Goal: Task Accomplishment & Management: Manage account settings

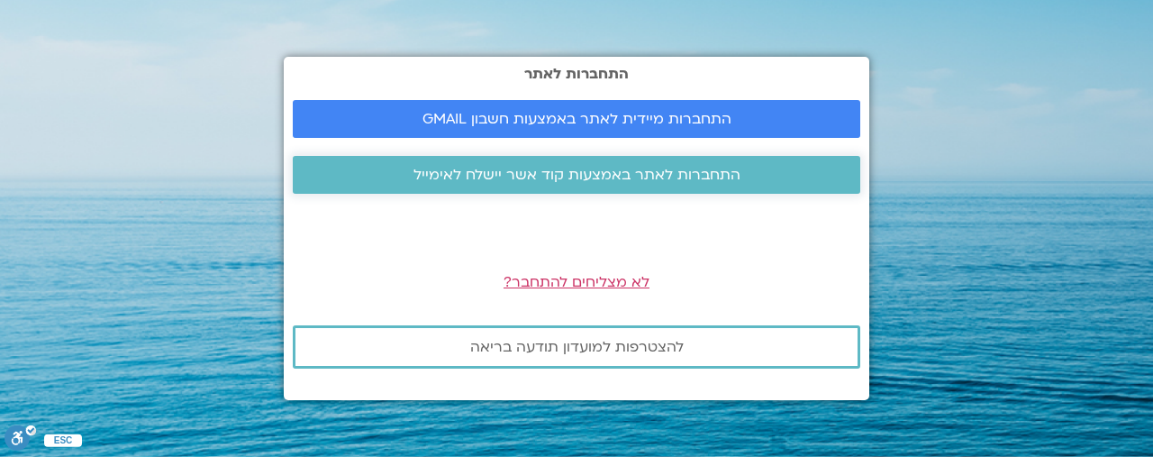
click at [569, 168] on span "התחברות לאתר באמצעות קוד אשר יישלח לאימייל" at bounding box center [576, 175] width 327 height 16
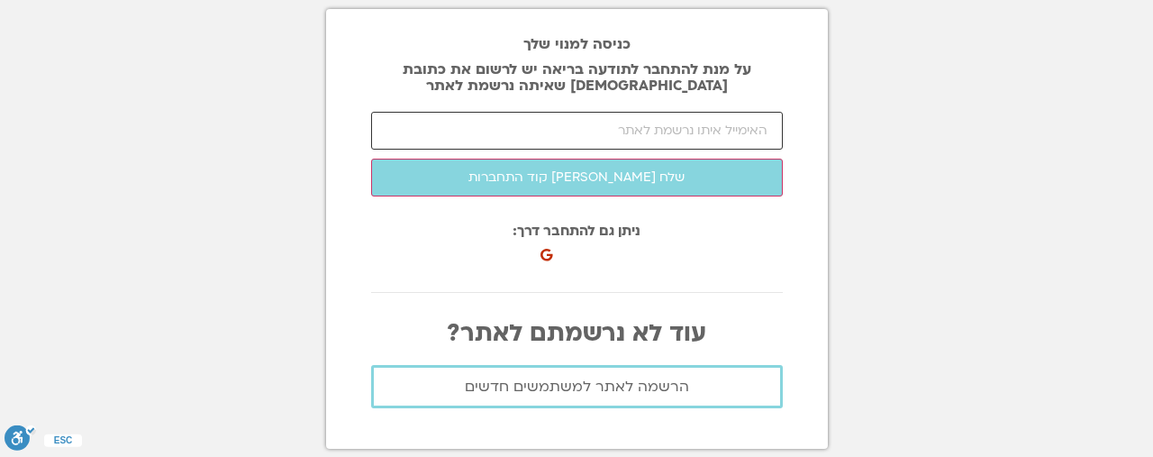
click at [653, 129] on input "email" at bounding box center [577, 131] width 412 height 38
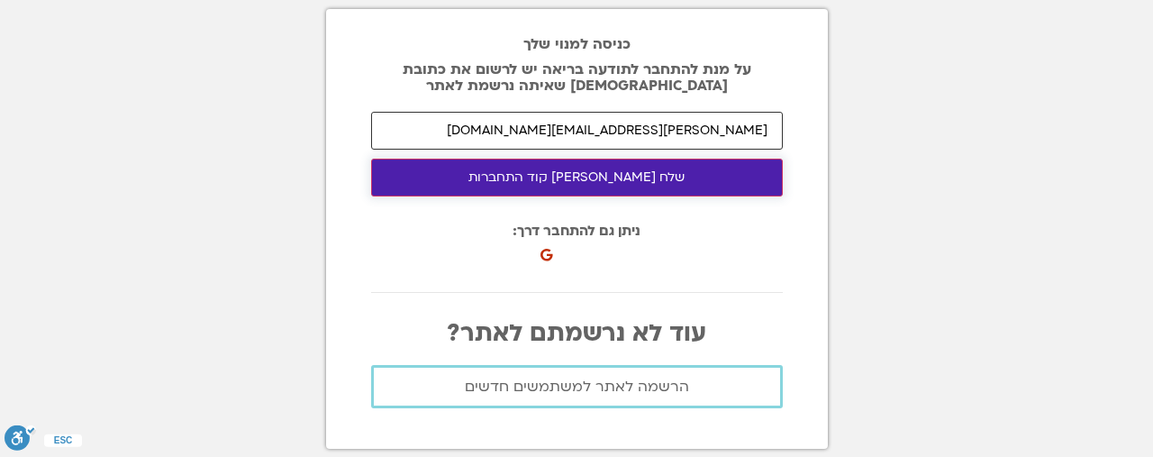
type input "[PERSON_NAME][EMAIL_ADDRESS][DOMAIN_NAME]"
click at [587, 178] on button "שלח [PERSON_NAME] קוד התחברות" at bounding box center [577, 178] width 412 height 38
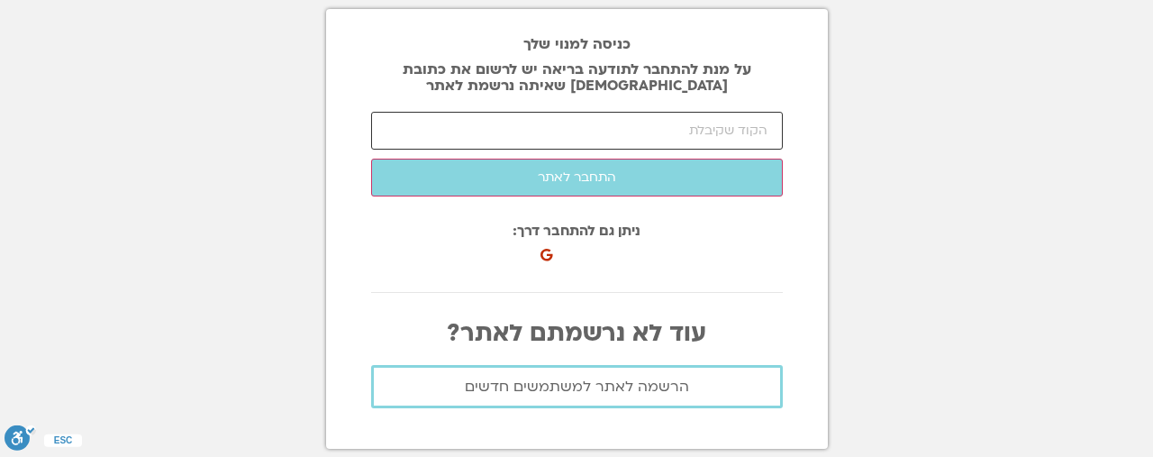
click at [566, 136] on input "number" at bounding box center [577, 131] width 412 height 38
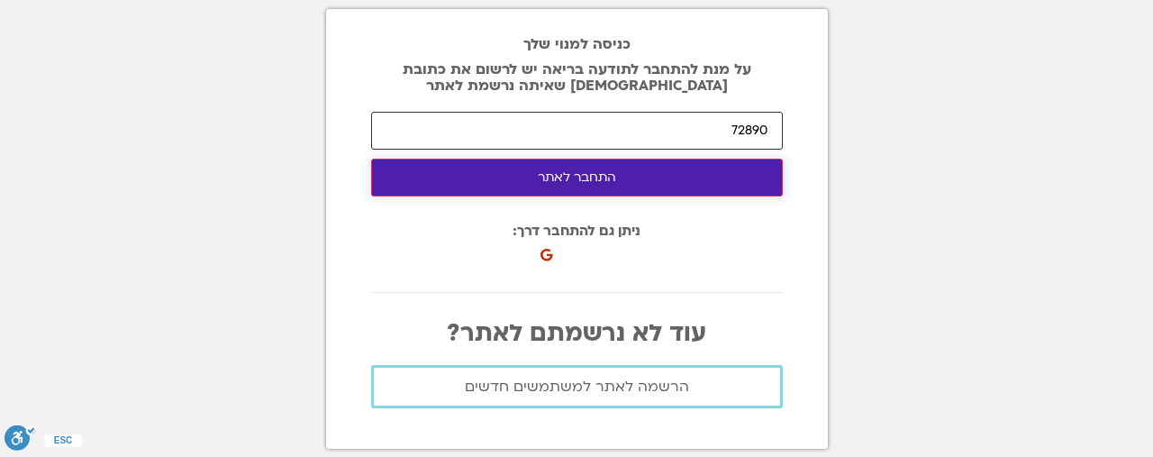
type input "72890"
click at [547, 168] on button "התחבר לאתר" at bounding box center [577, 178] width 412 height 38
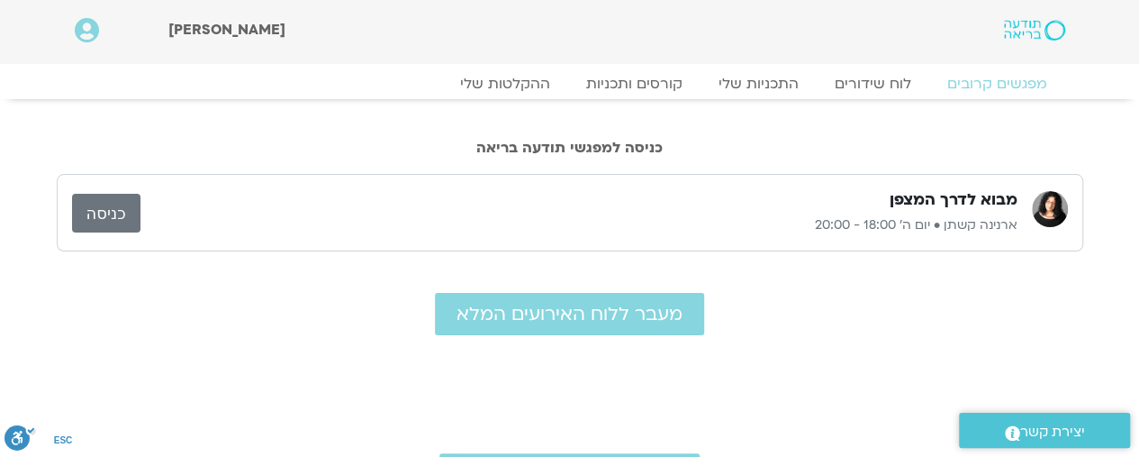
click at [110, 215] on link "כניסה" at bounding box center [106, 213] width 68 height 39
